Goal: Task Accomplishment & Management: Manage account settings

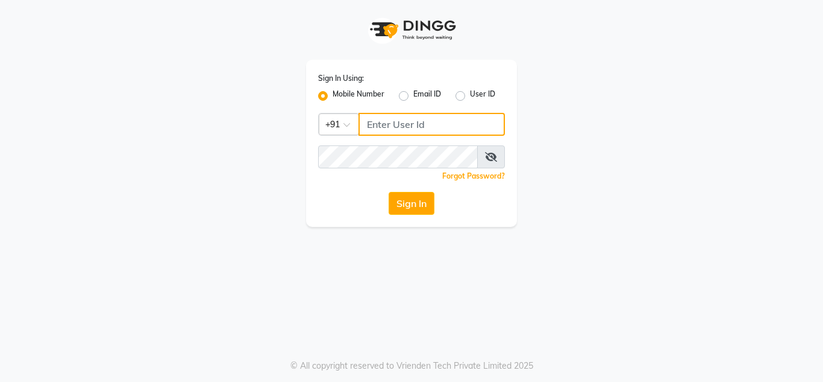
click at [389, 122] on input "Username" at bounding box center [432, 124] width 146 height 23
type input "7400135555"
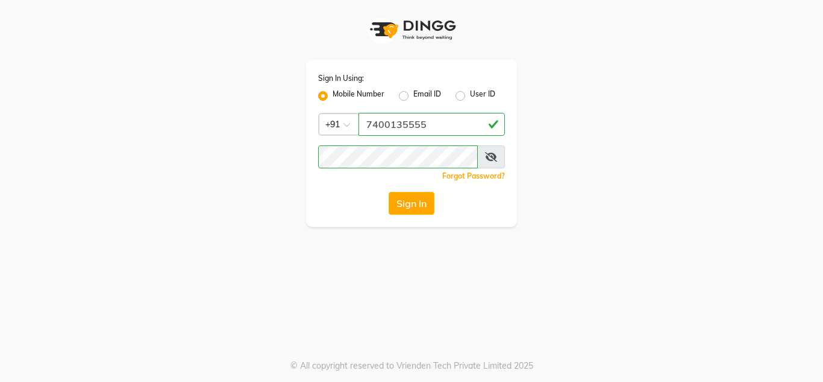
click at [498, 157] on span at bounding box center [491, 156] width 28 height 23
click at [496, 160] on icon at bounding box center [491, 157] width 12 height 10
click at [404, 203] on button "Sign In" at bounding box center [412, 203] width 46 height 23
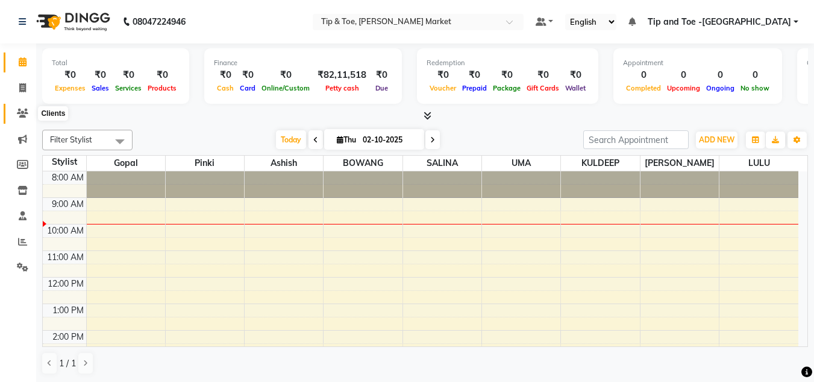
click at [27, 110] on icon at bounding box center [22, 113] width 11 height 9
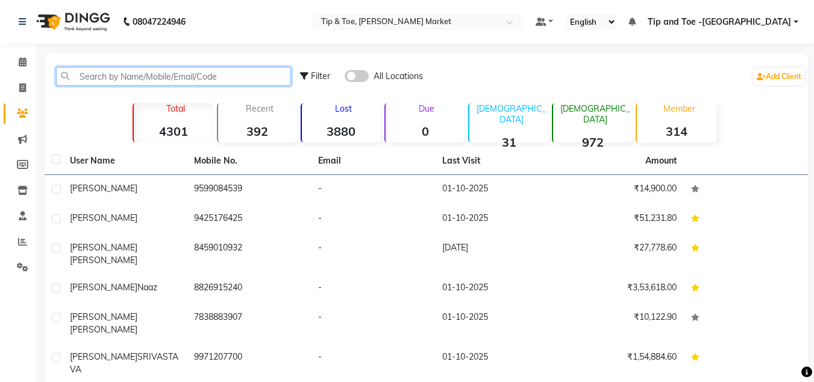
click at [124, 79] on input "text" at bounding box center [173, 76] width 235 height 19
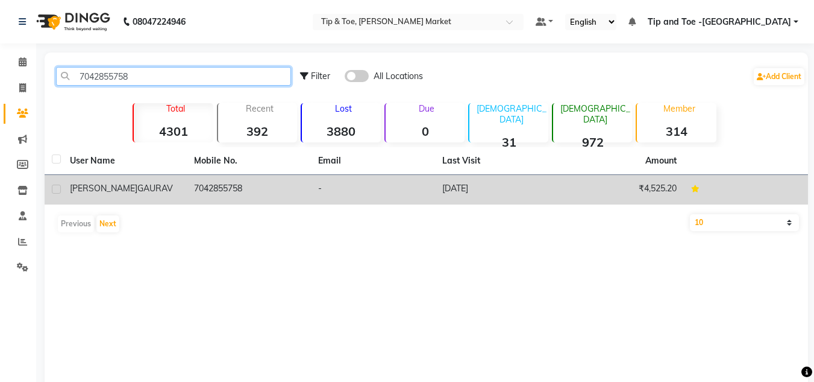
type input "7042855758"
click at [194, 195] on td "7042855758" at bounding box center [249, 190] width 124 height 30
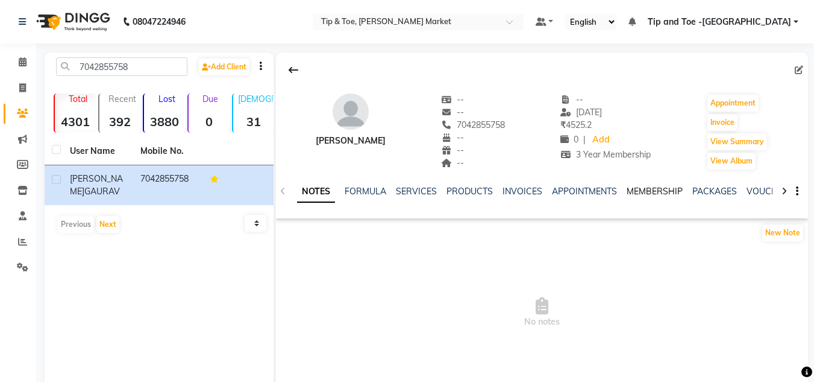
click at [641, 194] on link "MEMBERSHIP" at bounding box center [655, 191] width 56 height 11
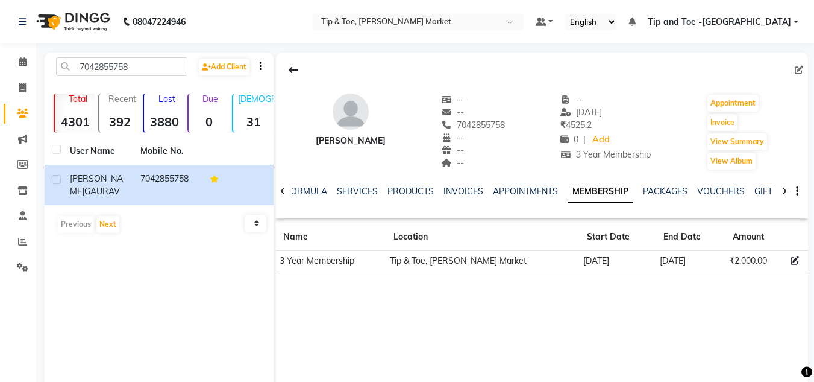
click at [359, 184] on div "NOTES FORMULA SERVICES PRODUCTS INVOICES APPOINTMENTS MEMBERSHIP PACKAGES VOUCH…" at bounding box center [542, 192] width 532 height 42
click at [361, 190] on link "SERVICES" at bounding box center [357, 191] width 41 height 11
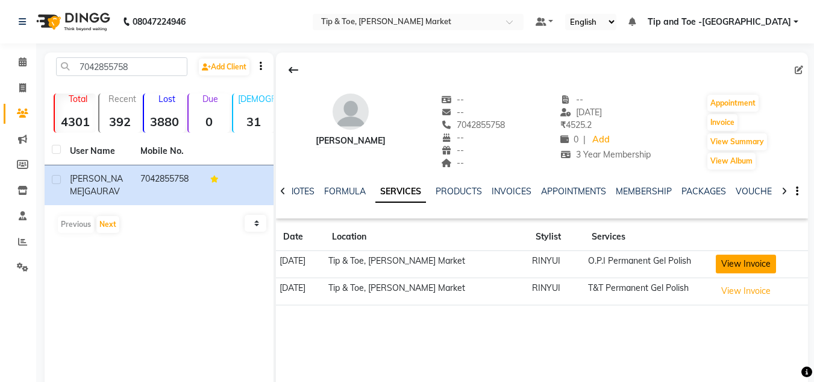
click at [744, 266] on button "View Invoice" at bounding box center [746, 263] width 60 height 19
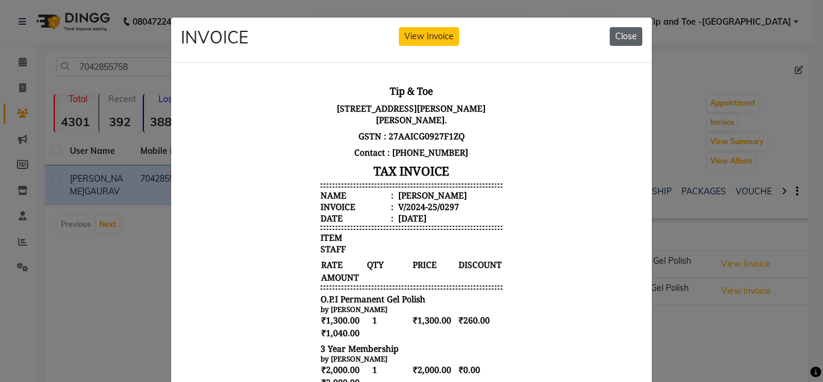
click at [617, 34] on button "Close" at bounding box center [626, 36] width 33 height 19
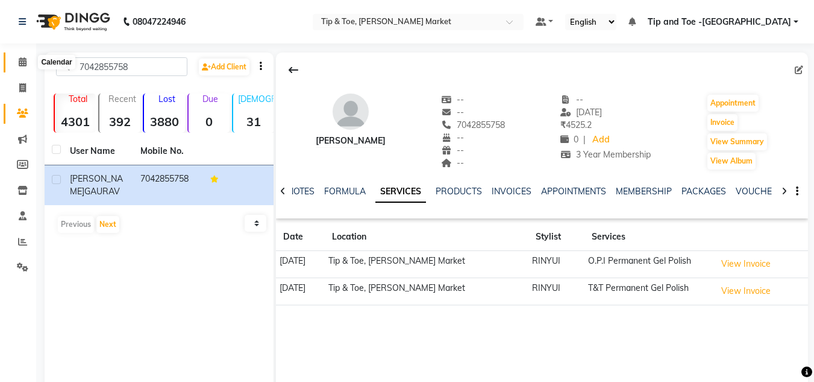
click at [28, 58] on span at bounding box center [22, 62] width 21 height 14
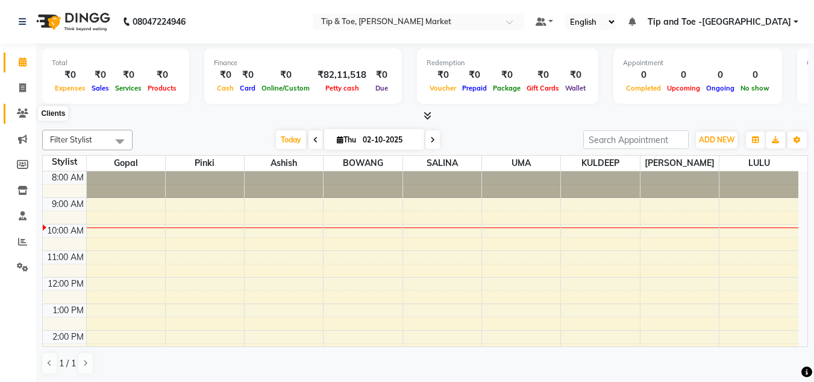
click at [27, 115] on icon at bounding box center [22, 113] width 11 height 9
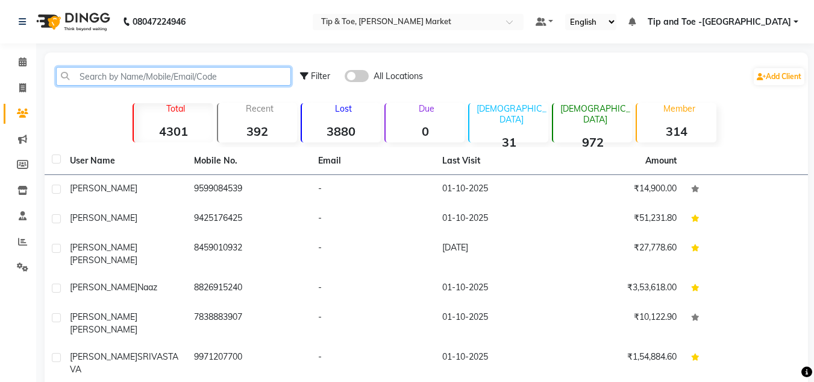
click at [102, 78] on input "text" at bounding box center [173, 76] width 235 height 19
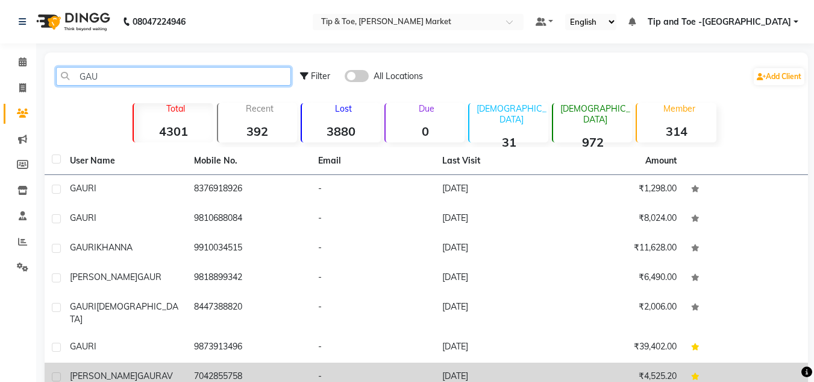
type input "GAU"
click at [98, 370] on span "[PERSON_NAME]" at bounding box center [104, 375] width 68 height 11
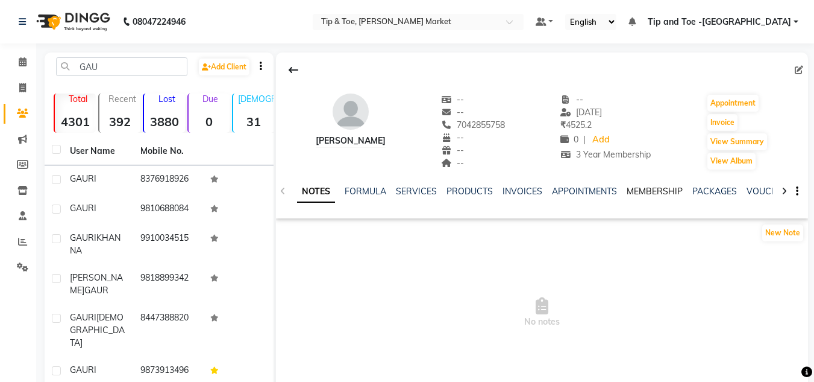
click at [639, 195] on link "MEMBERSHIP" at bounding box center [655, 191] width 56 height 11
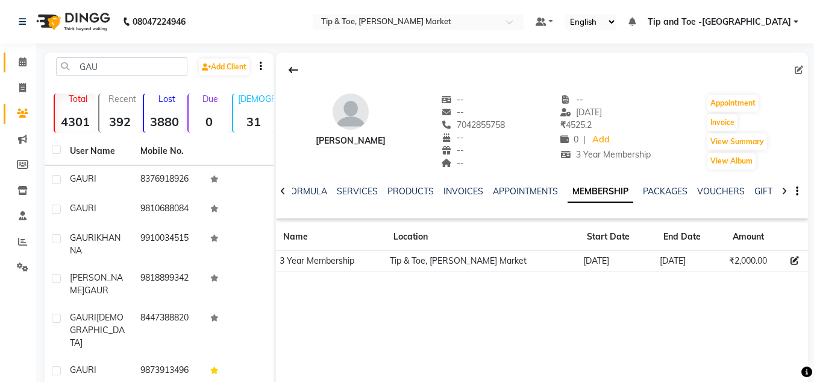
click at [20, 54] on link "Calendar" at bounding box center [18, 62] width 29 height 20
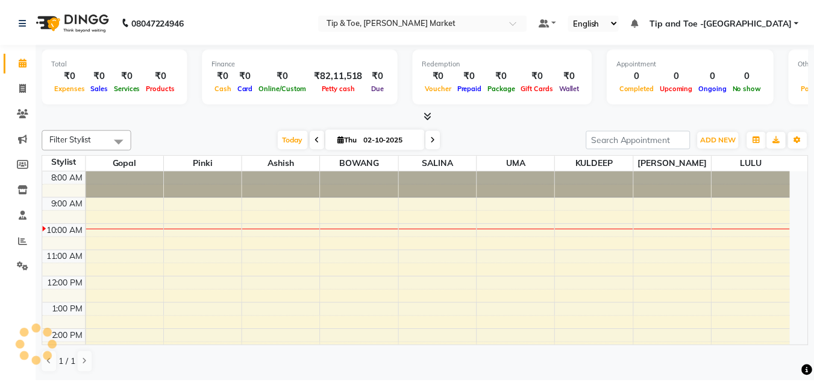
scroll to position [54, 0]
